Goal: Information Seeking & Learning: Compare options

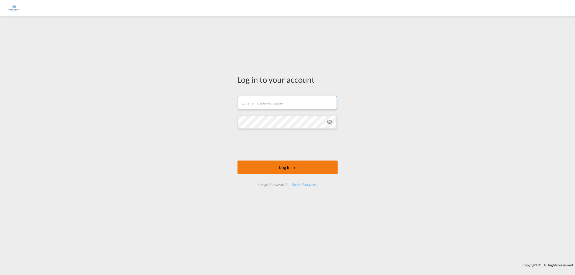
type input "[PERSON_NAME][EMAIL_ADDRESS][PERSON_NAME][DOMAIN_NAME]"
click at [282, 171] on button "Log In" at bounding box center [287, 167] width 100 height 13
